Goal: Transaction & Acquisition: Book appointment/travel/reservation

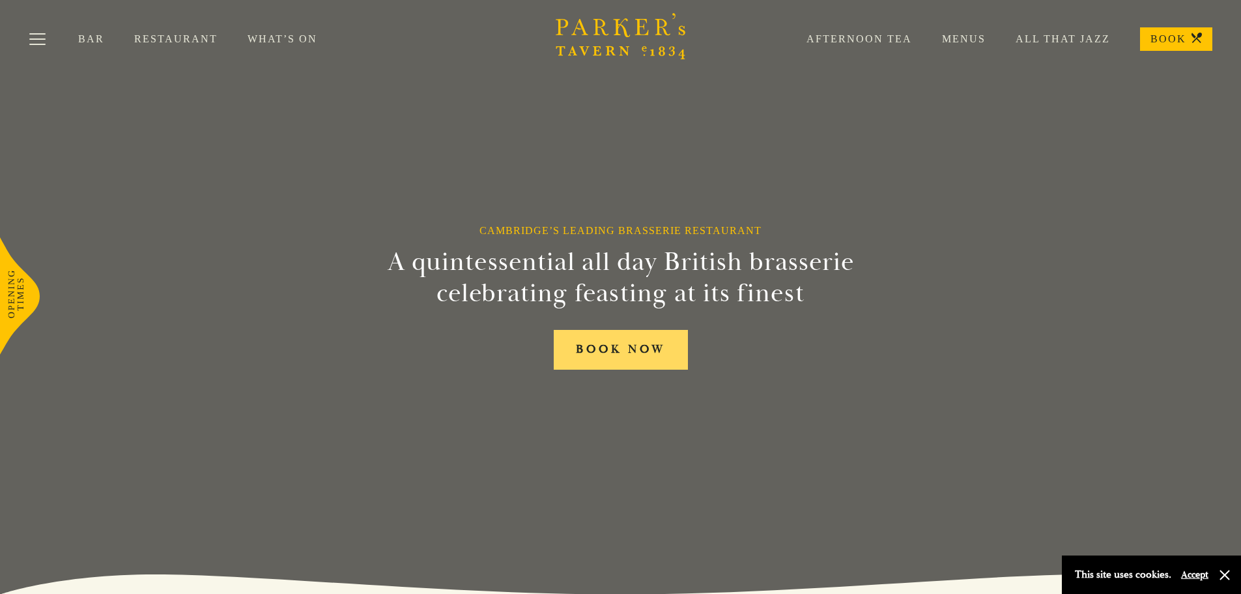
click at [648, 353] on link "BOOK NOW" at bounding box center [621, 350] width 134 height 40
click at [268, 38] on link "What’s On" at bounding box center [298, 39] width 100 height 13
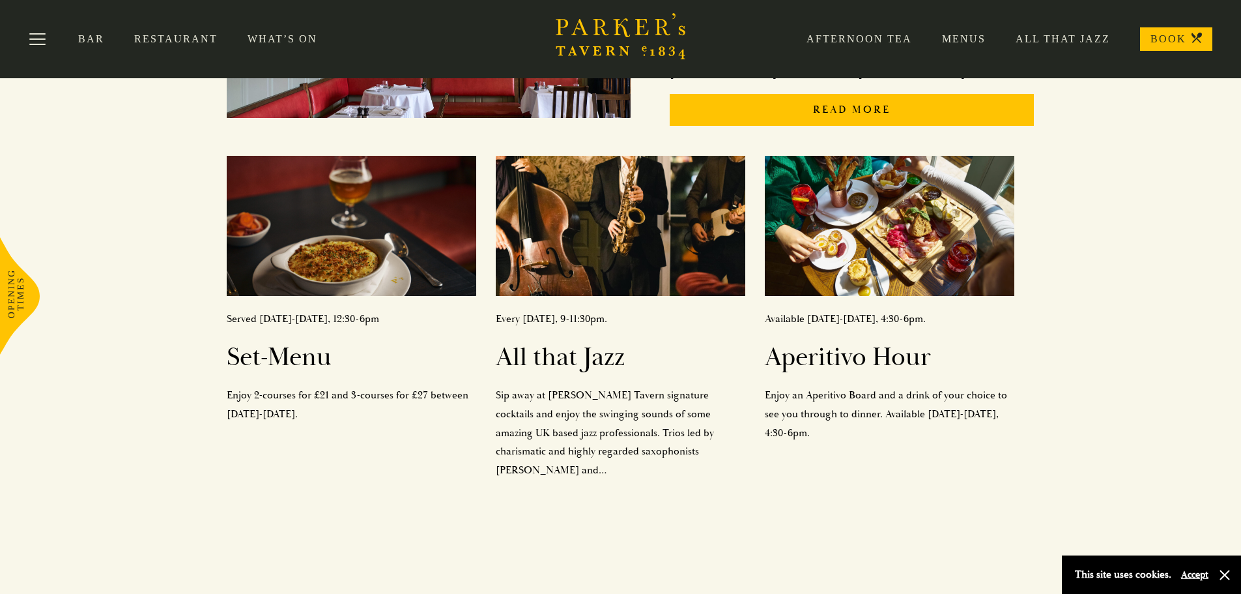
scroll to position [418, 0]
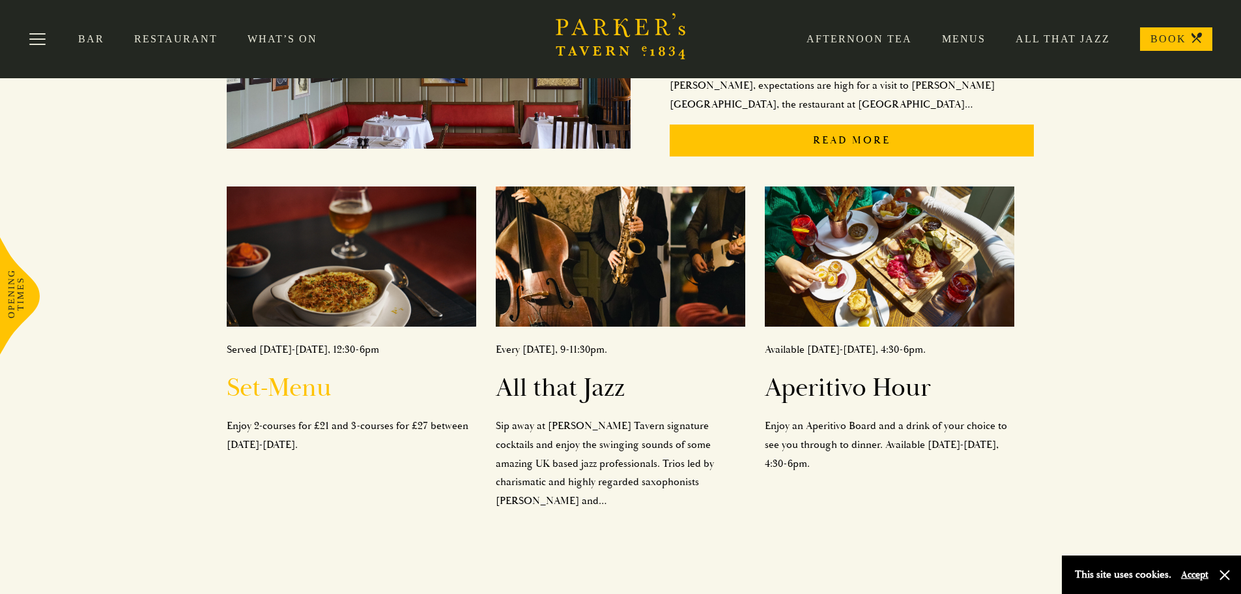
click at [272, 372] on h2 "Set-Menu" at bounding box center [352, 387] width 250 height 31
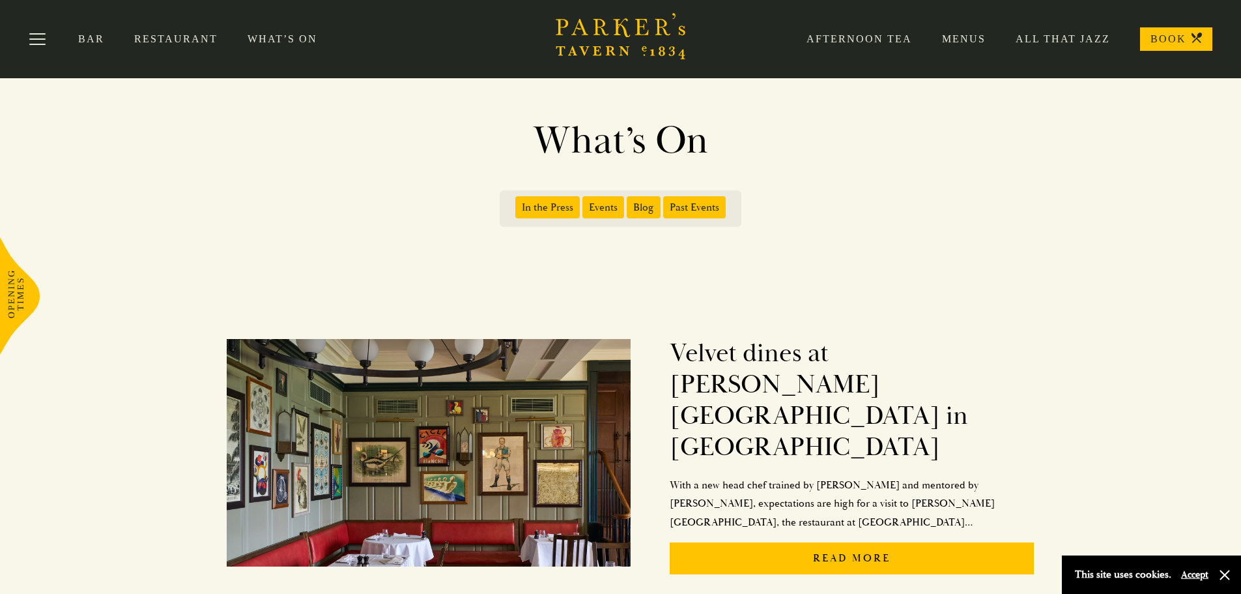
click at [200, 39] on link "Restaurant" at bounding box center [190, 39] width 113 height 13
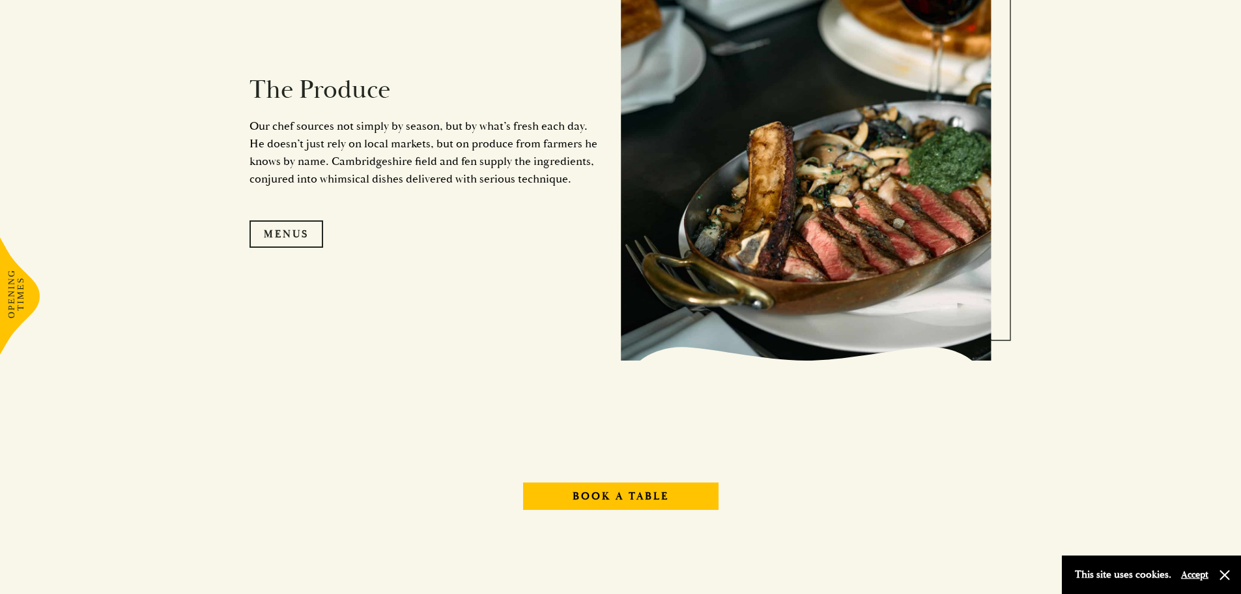
scroll to position [1385, 0]
click at [286, 236] on link "Menus" at bounding box center [287, 233] width 74 height 27
